Goal: Information Seeking & Learning: Learn about a topic

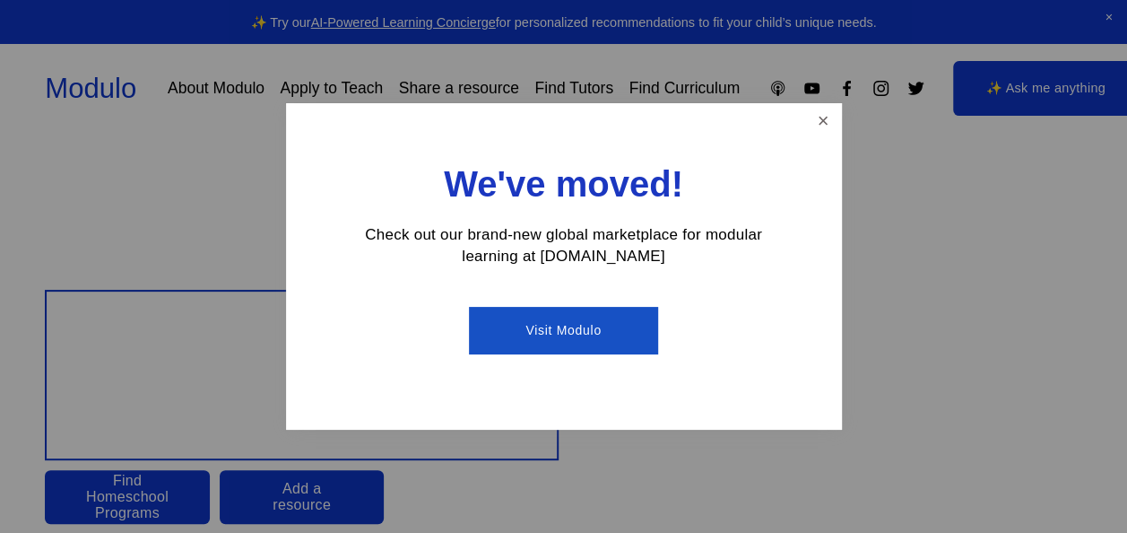
click at [813, 124] on link "Close" at bounding box center [822, 121] width 31 height 31
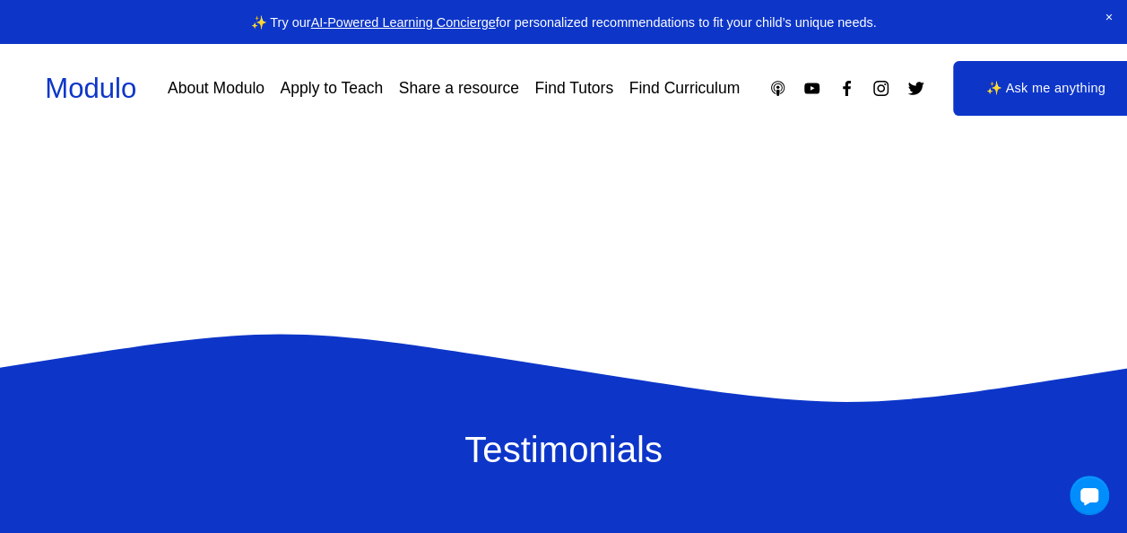
scroll to position [1155, 0]
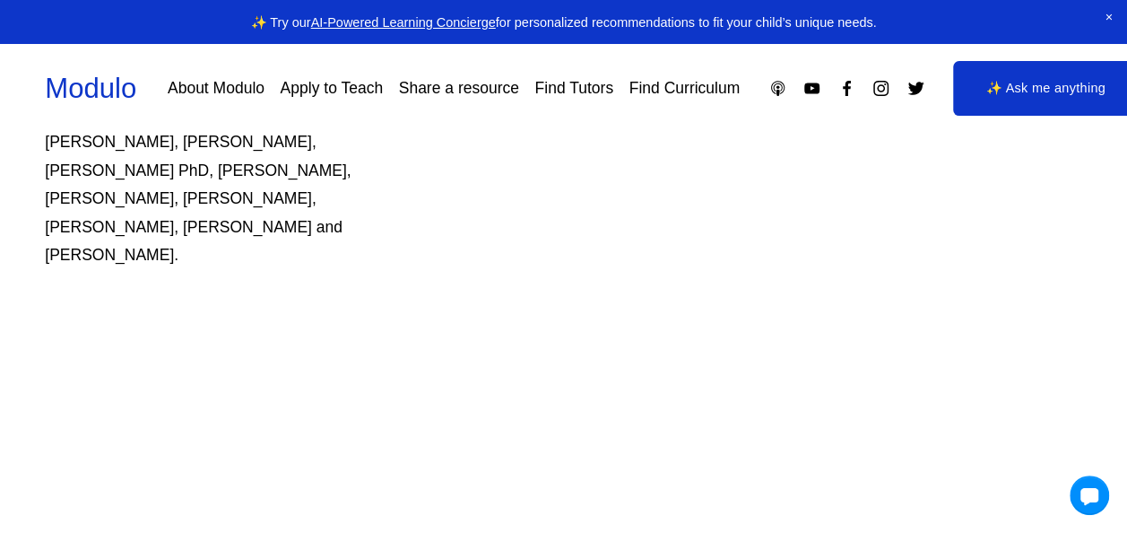
click at [1106, 11] on span "Close Announcement" at bounding box center [1108, 18] width 37 height 36
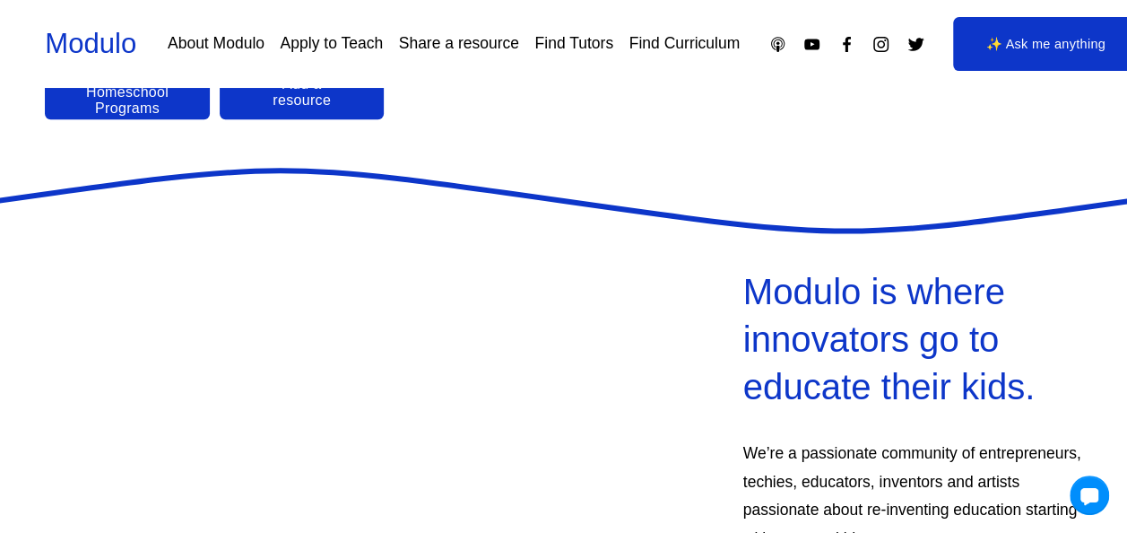
scroll to position [0, 0]
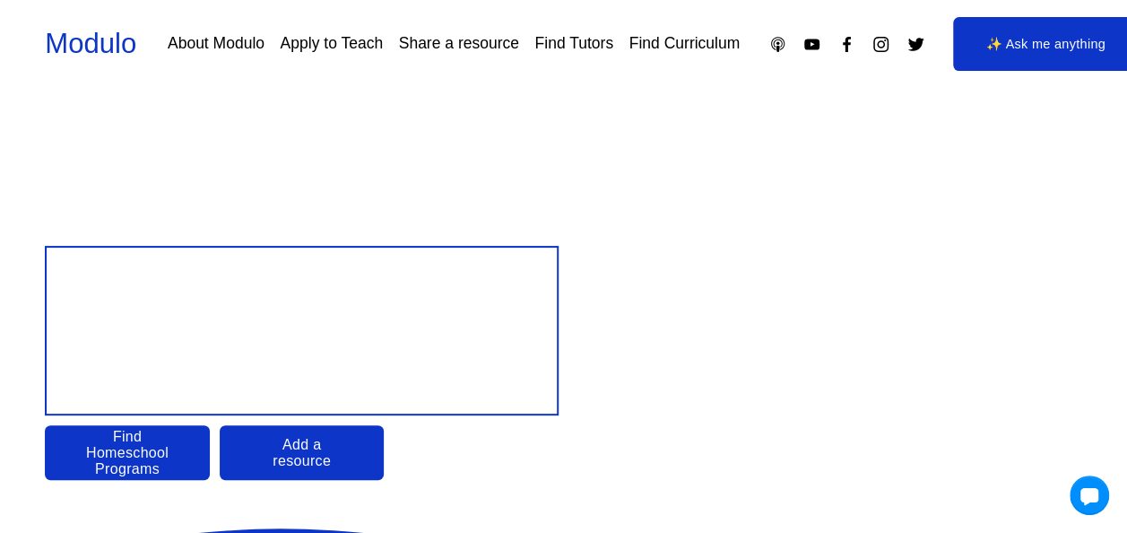
click at [613, 29] on link "Find Tutors" at bounding box center [573, 44] width 79 height 31
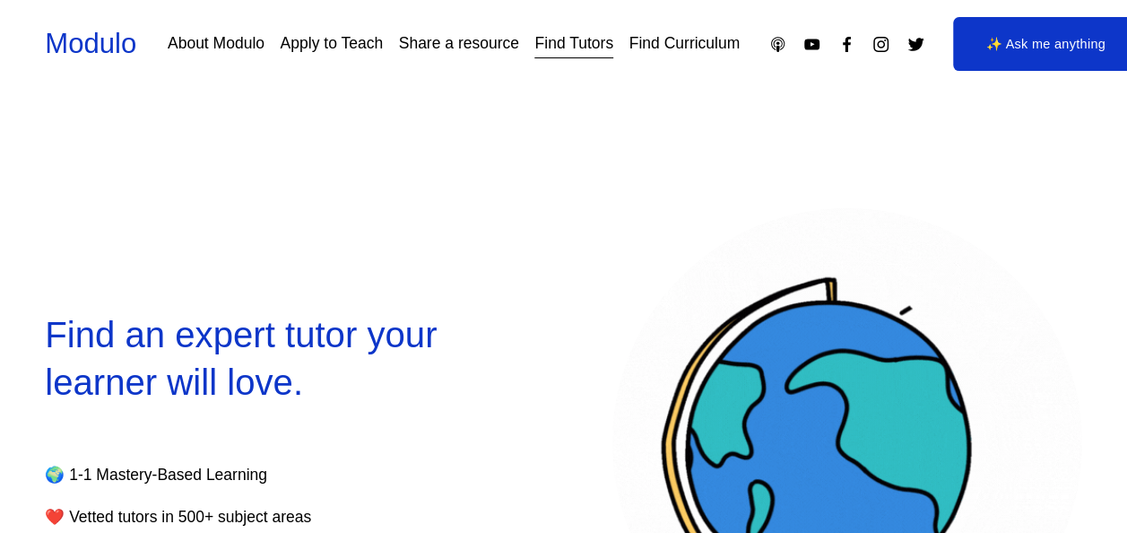
select select "**"
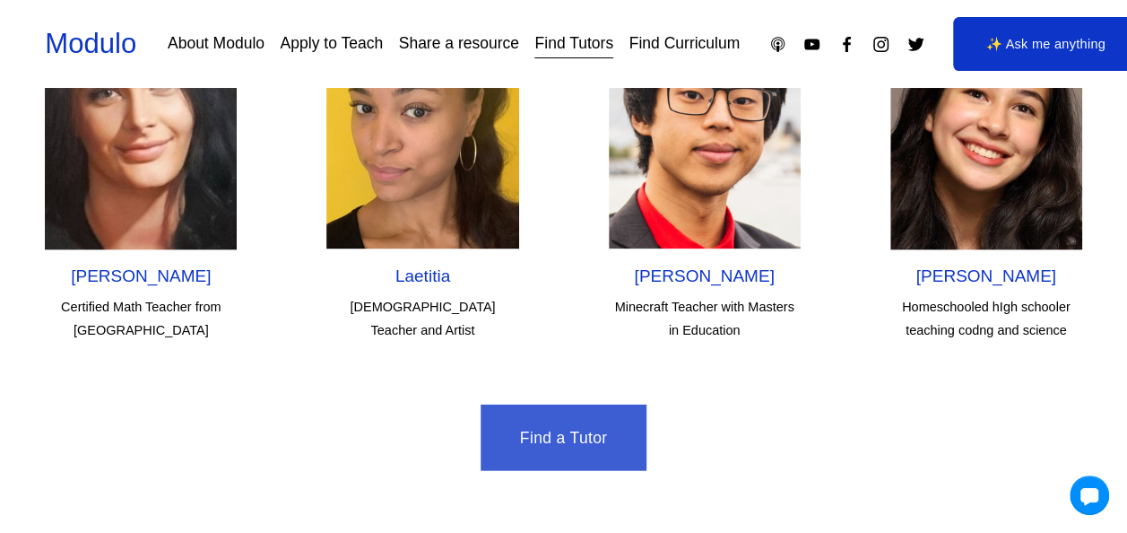
scroll to position [5230, 0]
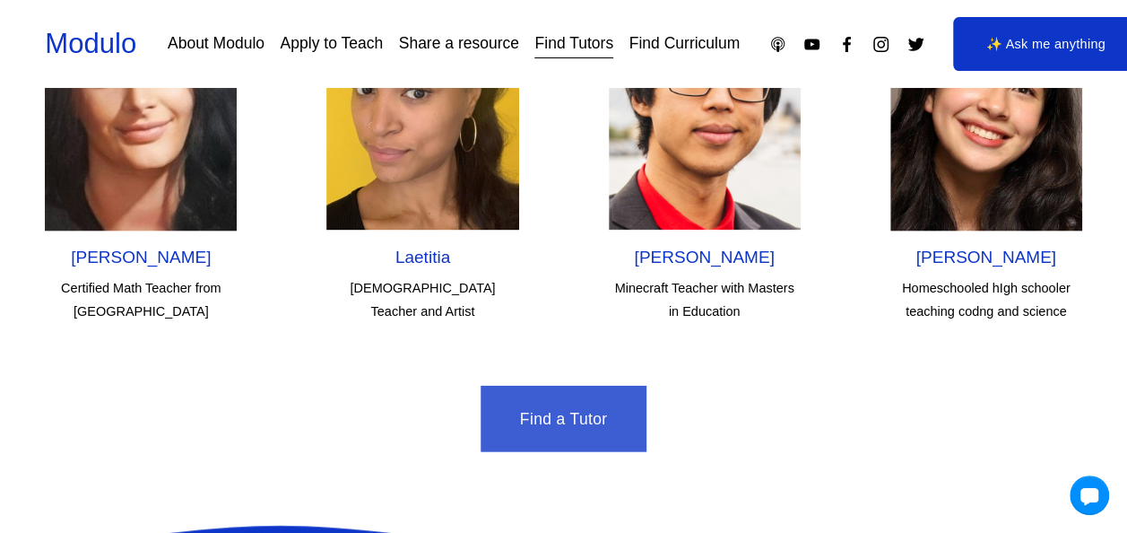
click at [558, 386] on link "Find a Tutor" at bounding box center [564, 419] width 166 height 66
